Goal: Task Accomplishment & Management: Manage account settings

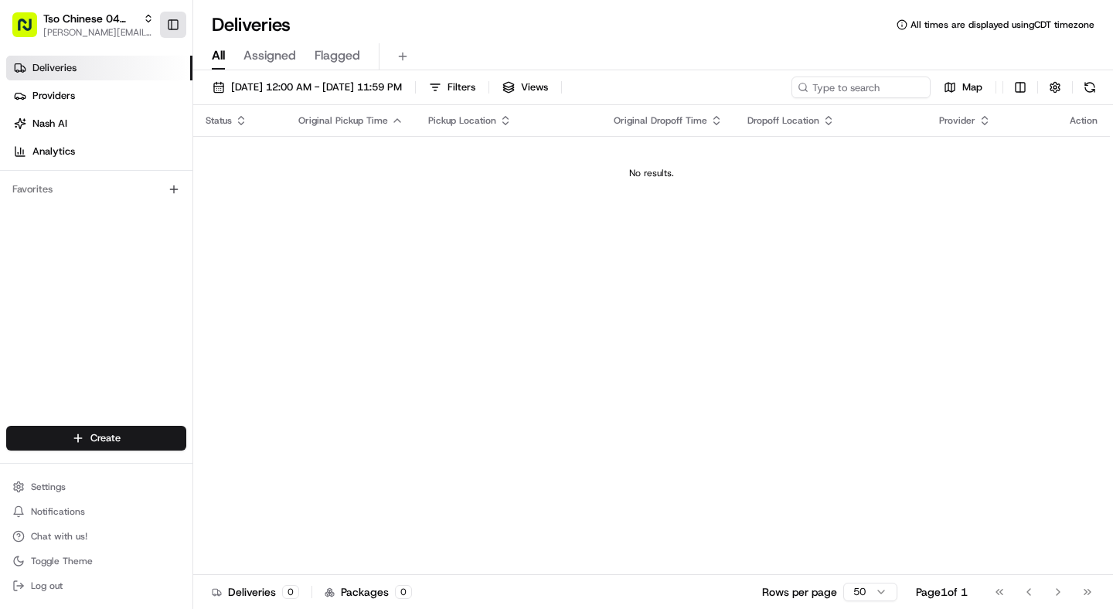
click at [177, 32] on button "Toggle Sidebar" at bounding box center [173, 25] width 26 height 26
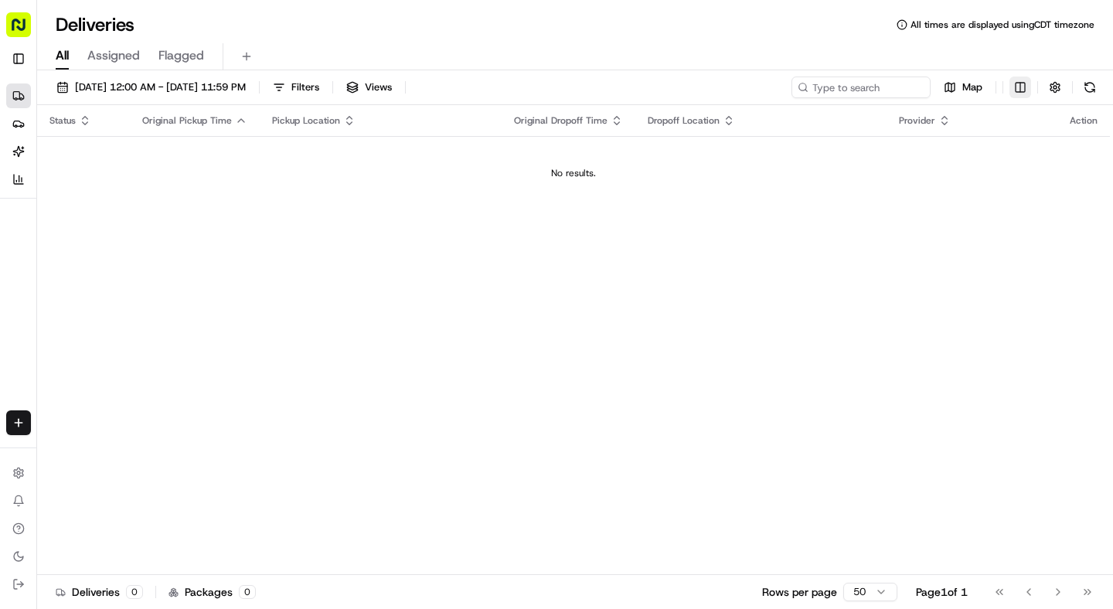
click at [1025, 91] on html "Tso Chinese 04 Round Rock [EMAIL_ADDRESS][DOMAIN_NAME] Toggle Sidebar Deliverie…" at bounding box center [556, 304] width 1113 height 609
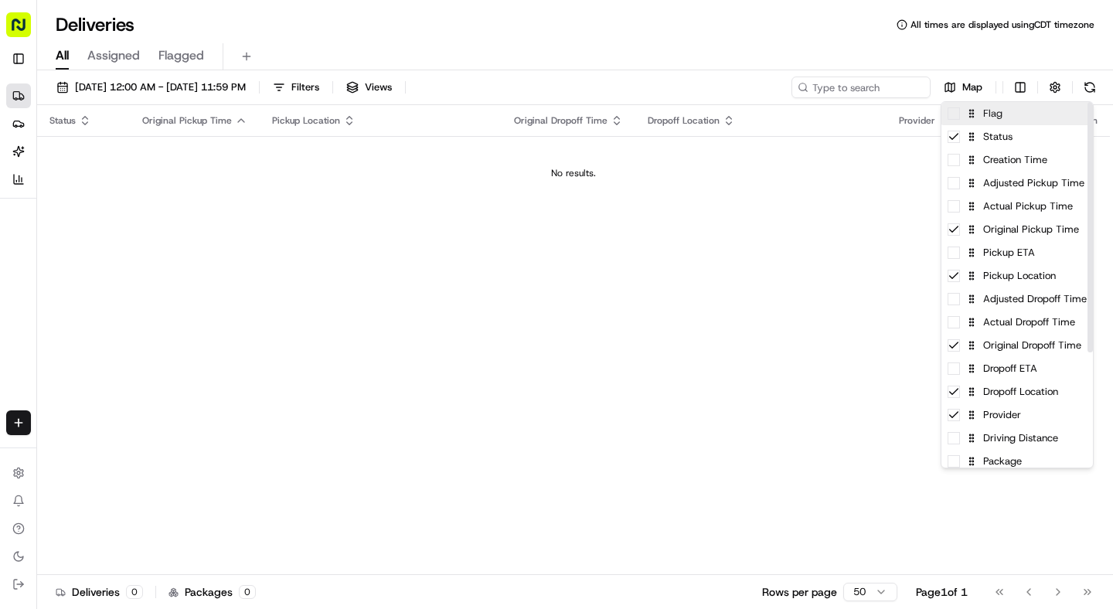
click at [1023, 115] on div "Flag" at bounding box center [1018, 113] width 152 height 23
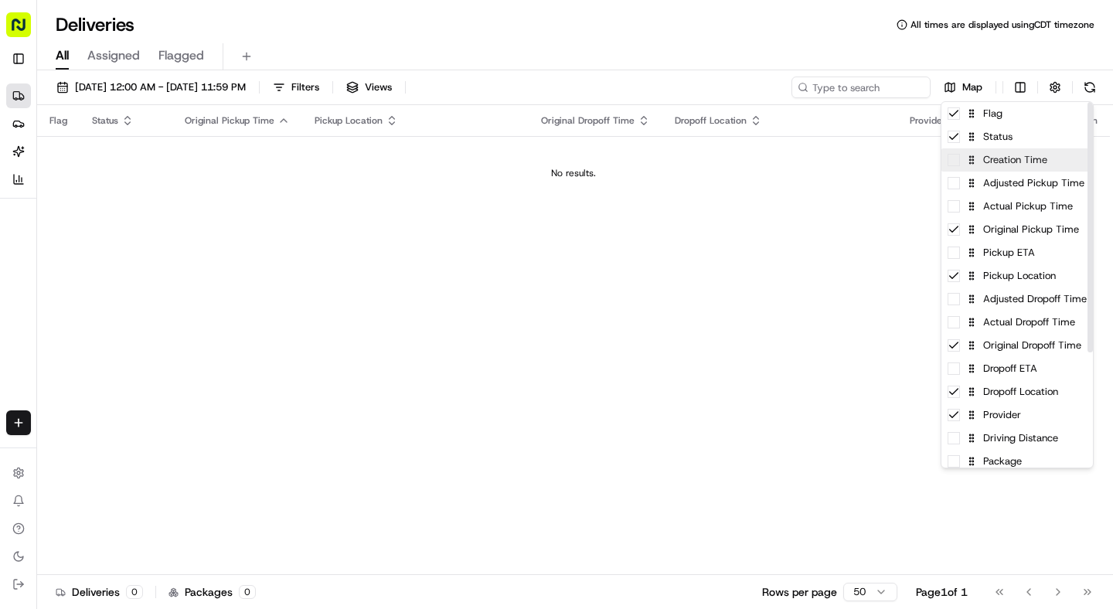
click at [1018, 166] on div "Creation Time" at bounding box center [1018, 159] width 152 height 23
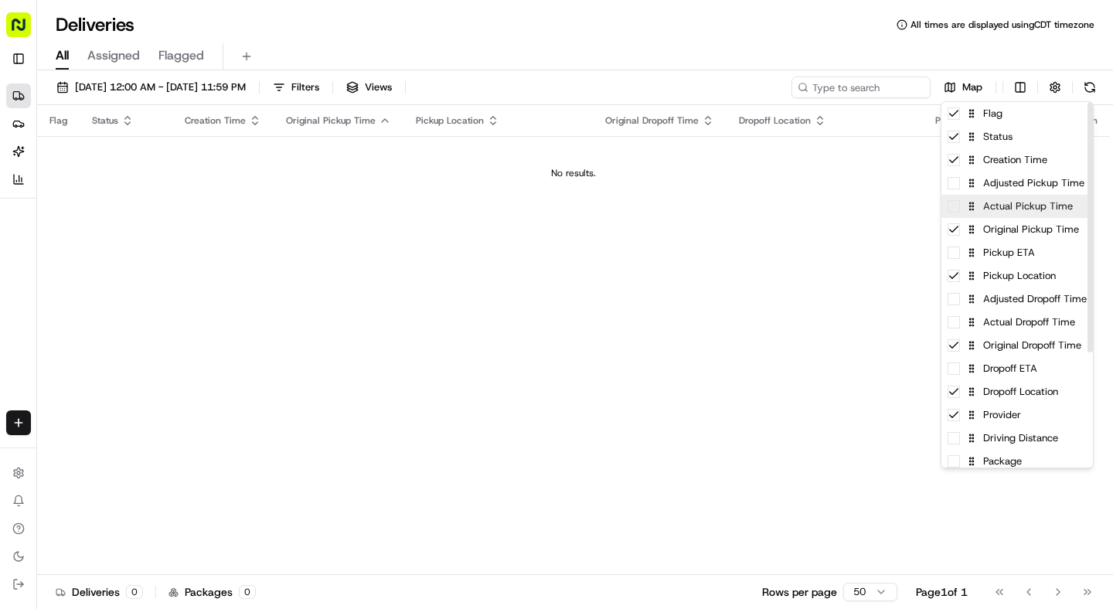
click at [1017, 206] on div "Actual Pickup Time" at bounding box center [1018, 206] width 152 height 23
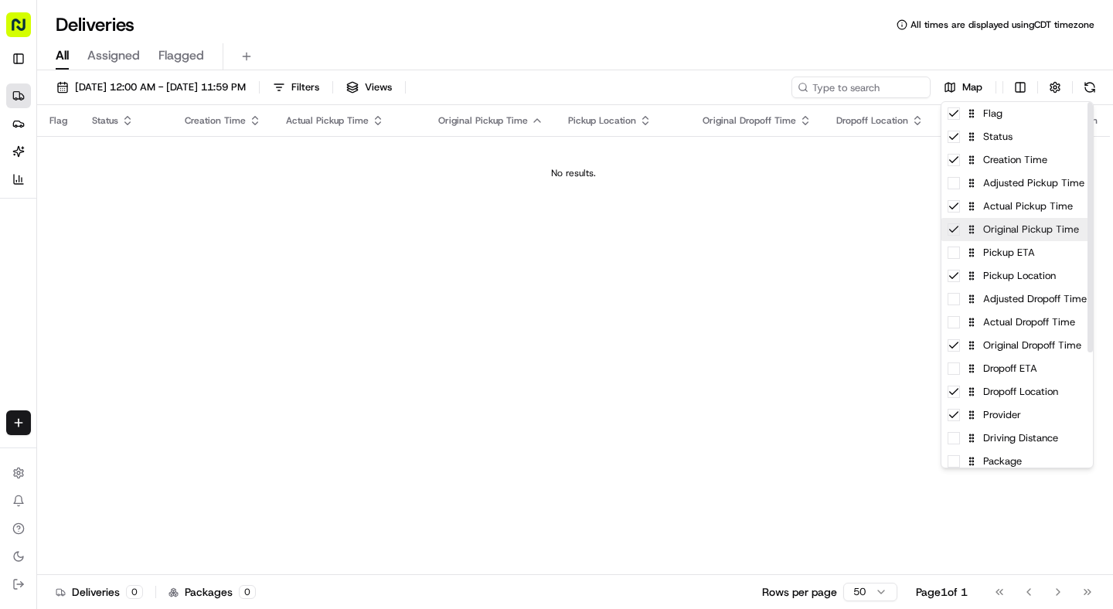
click at [1021, 240] on div "Original Pickup Time" at bounding box center [1018, 229] width 152 height 23
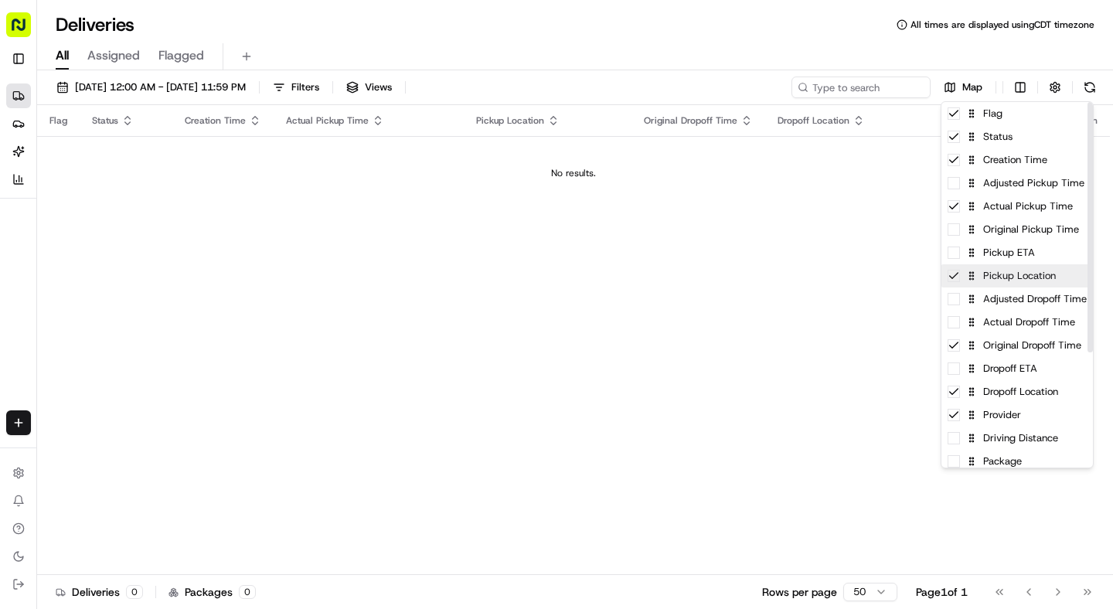
click at [1016, 280] on div "Pickup Location" at bounding box center [1018, 275] width 152 height 23
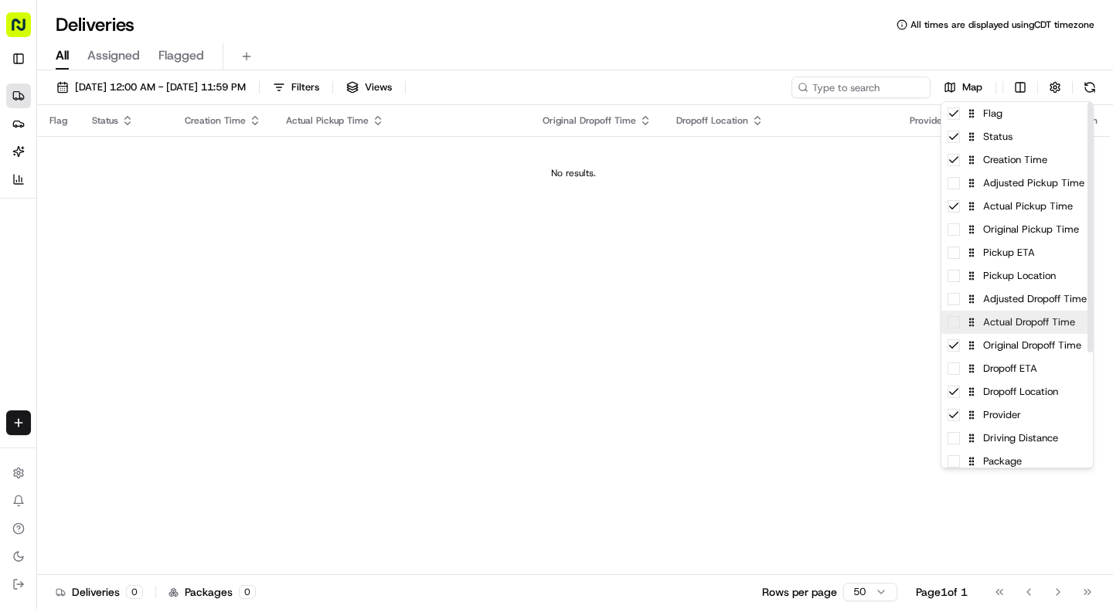
click at [1014, 324] on div "Actual Dropoff Time" at bounding box center [1018, 322] width 152 height 23
click at [1015, 351] on div "Original Dropoff Time" at bounding box center [1018, 345] width 152 height 23
click at [1009, 442] on div "Driving Distance" at bounding box center [1018, 438] width 152 height 23
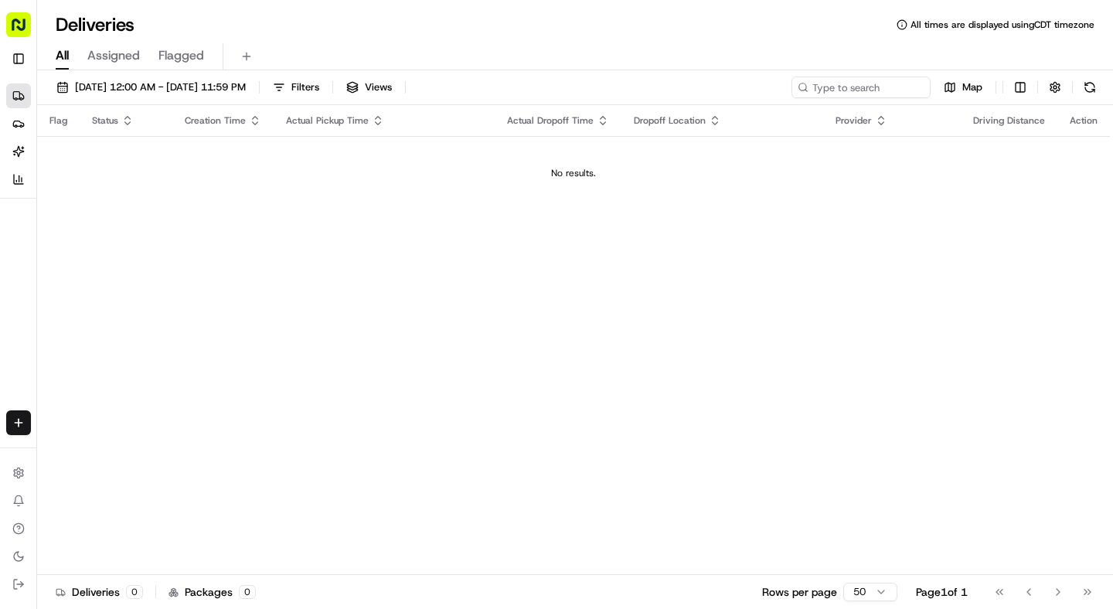
click at [631, 346] on html "Tso Chinese 04 Round Rock [EMAIL_ADDRESS][DOMAIN_NAME] Toggle Sidebar Deliverie…" at bounding box center [556, 304] width 1113 height 609
click at [251, 128] on th "Creation Time" at bounding box center [222, 120] width 101 height 31
click at [254, 124] on icon "button" at bounding box center [255, 120] width 12 height 12
